Goal: Transaction & Acquisition: Download file/media

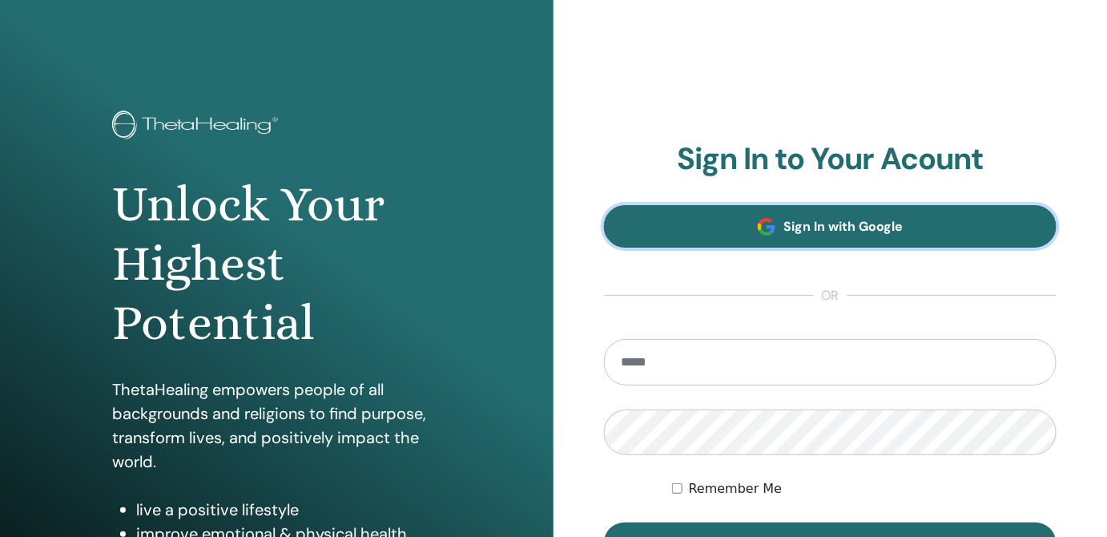
click at [771, 236] on link "Sign In with Google" at bounding box center [830, 226] width 453 height 42
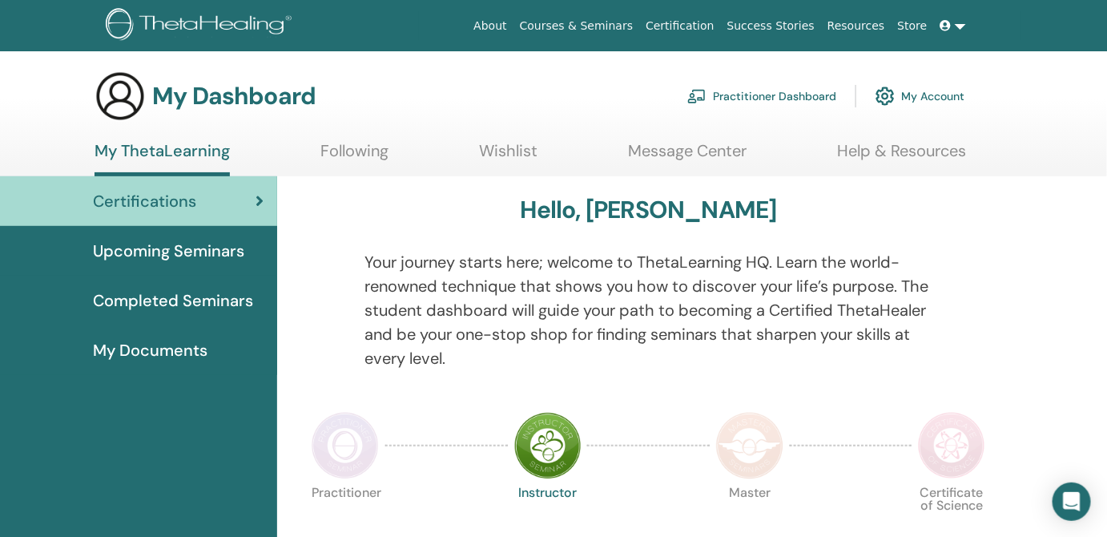
click at [716, 26] on link "Certification" at bounding box center [679, 26] width 81 height 30
click at [179, 296] on span "Completed Seminars" at bounding box center [173, 300] width 160 height 24
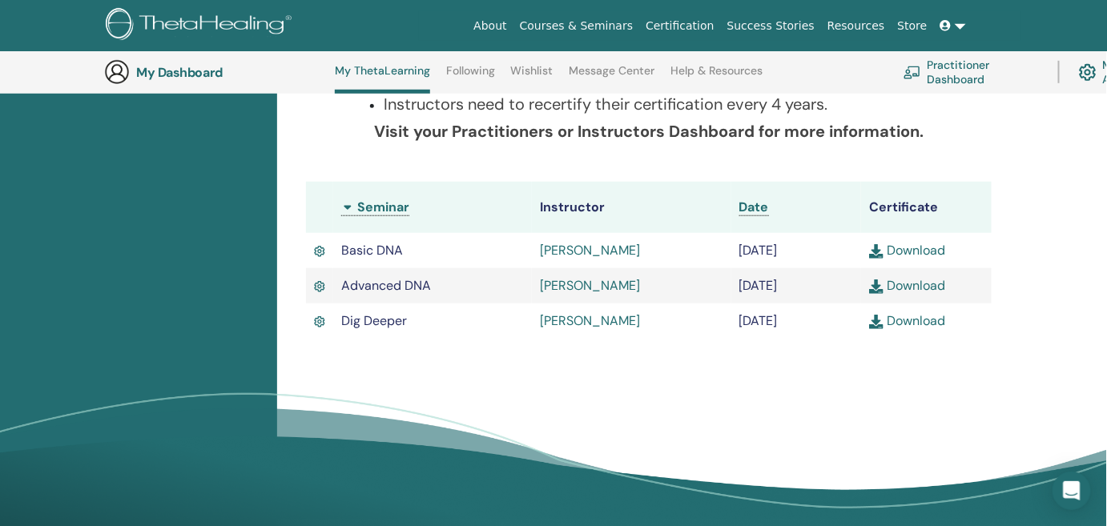
scroll to position [368, 0]
click at [906, 329] on link "Download" at bounding box center [907, 320] width 76 height 17
click at [918, 284] on link "Download" at bounding box center [907, 284] width 76 height 17
click at [926, 251] on link "Download" at bounding box center [907, 249] width 76 height 17
